Goal: Information Seeking & Learning: Learn about a topic

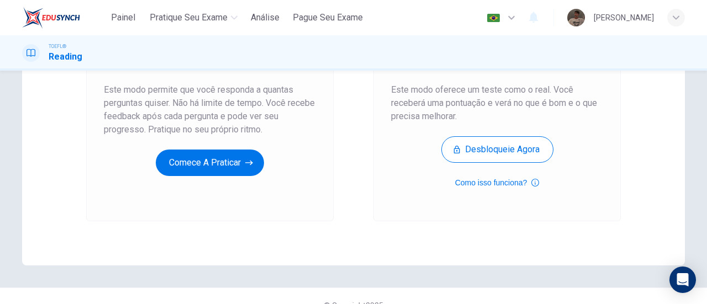
scroll to position [221, 0]
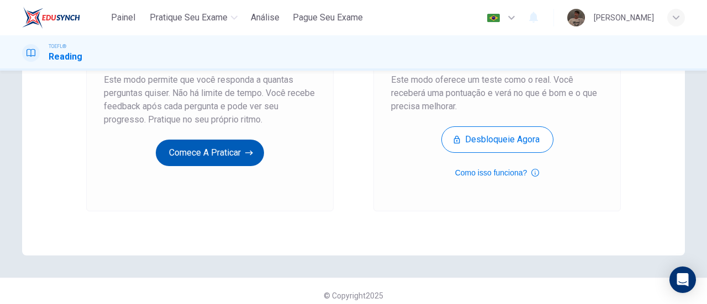
drag, startPoint x: 157, startPoint y: 133, endPoint x: 165, endPoint y: 141, distance: 11.0
click at [159, 134] on div "Prática ilimitada Este modo permite que você responda a quantas perguntas quise…" at bounding box center [210, 54] width 212 height 223
click at [171, 145] on button "Comece a praticar" at bounding box center [210, 153] width 108 height 27
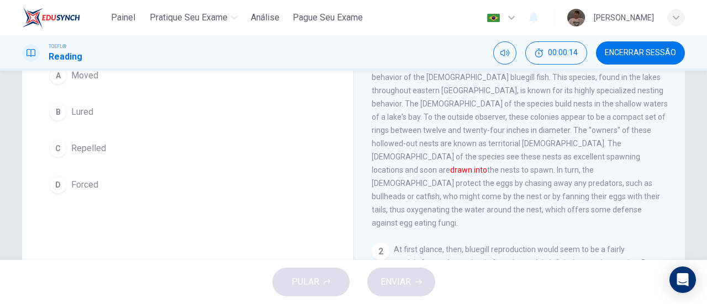
scroll to position [55, 0]
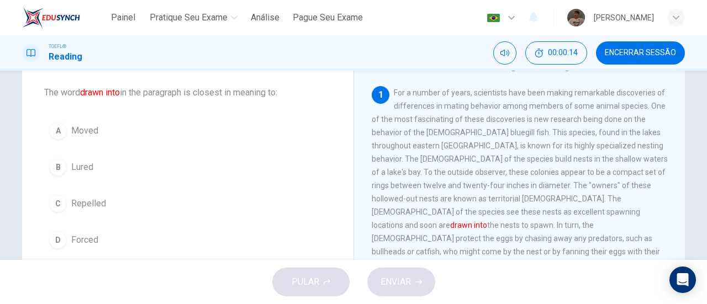
click at [59, 129] on div "A" at bounding box center [58, 131] width 18 height 18
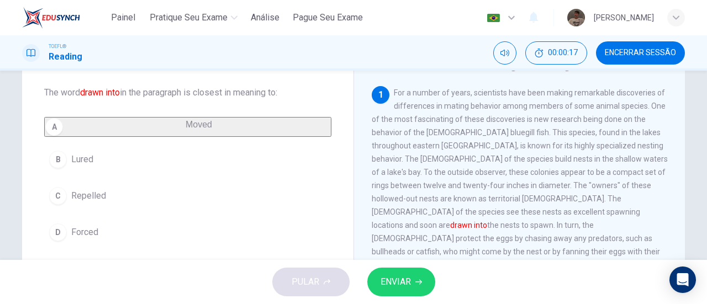
click at [404, 275] on span "ENVIAR" at bounding box center [396, 281] width 30 height 15
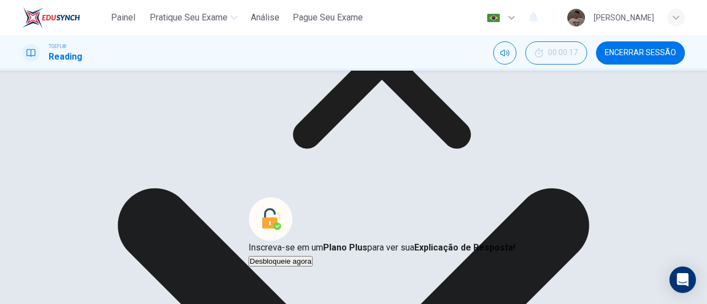
click at [444, 146] on icon at bounding box center [382, 60] width 267 height 267
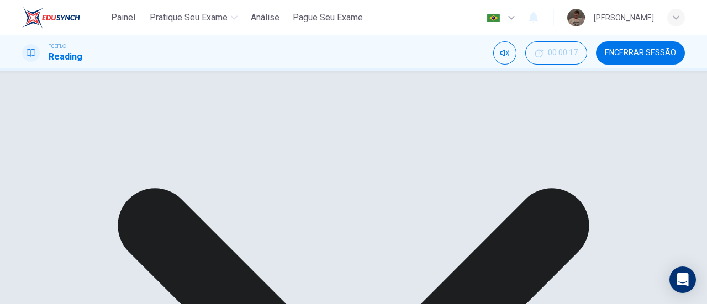
click at [198, 168] on div "A Moved B Lured C Repelled D Forced" at bounding box center [187, 170] width 287 height 106
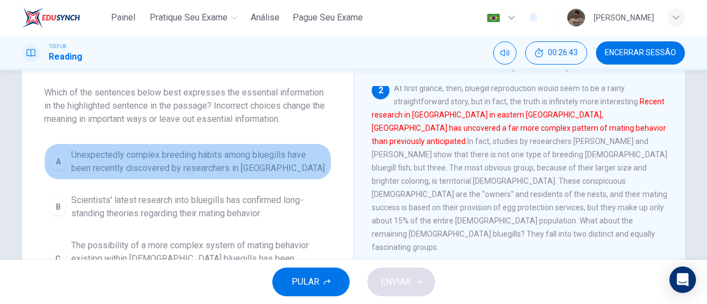
click at [226, 158] on span "Unexpectedly complex breeding habits among bluegills have been recently discove…" at bounding box center [198, 162] width 255 height 27
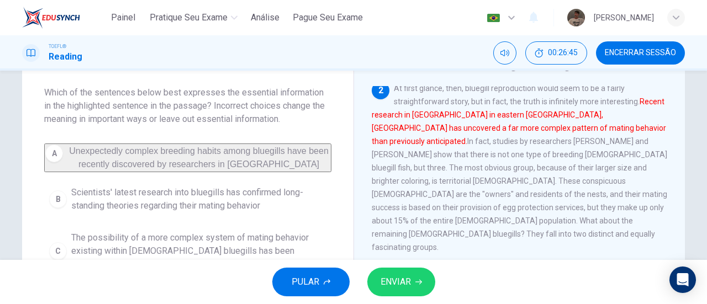
click at [418, 283] on icon "button" at bounding box center [418, 282] width 7 height 7
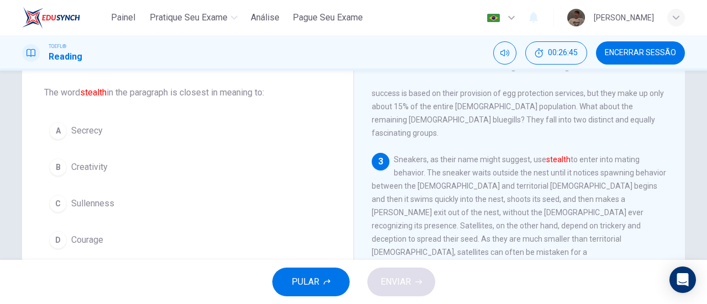
scroll to position [324, 0]
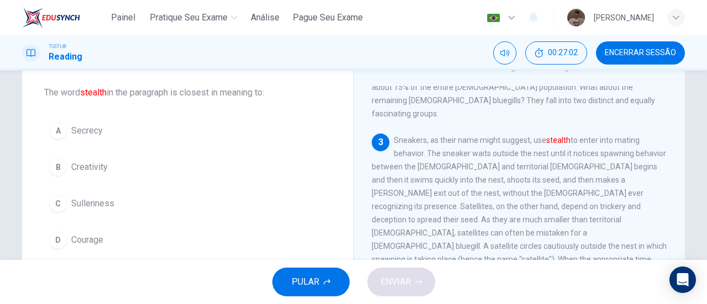
click at [57, 129] on div "A" at bounding box center [58, 131] width 18 height 18
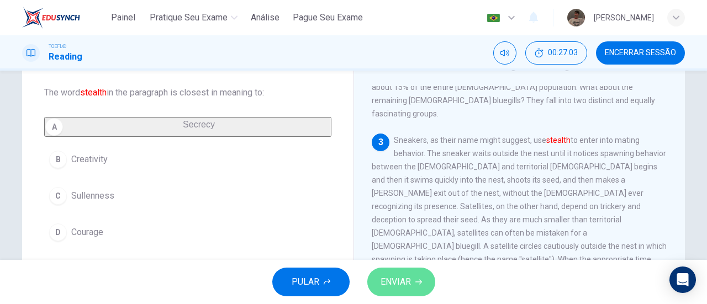
click at [386, 277] on span "ENVIAR" at bounding box center [396, 281] width 30 height 15
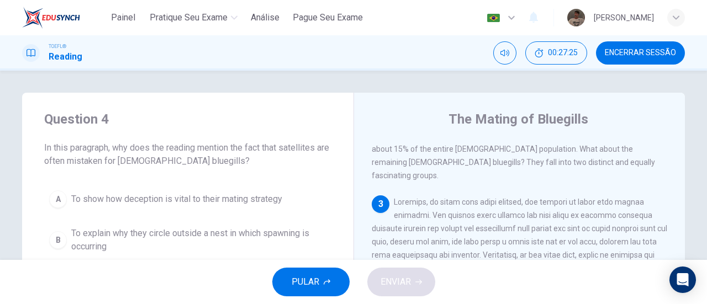
scroll to position [55, 0]
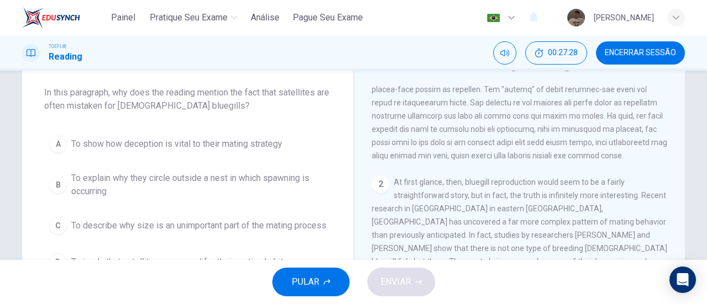
drag, startPoint x: 448, startPoint y: 158, endPoint x: 456, endPoint y: 156, distance: 7.9
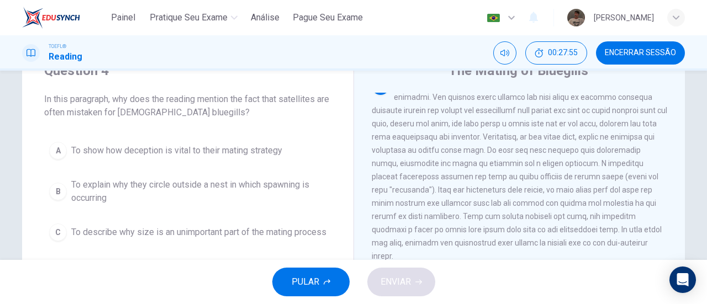
scroll to position [110, 0]
